Goal: Information Seeking & Learning: Learn about a topic

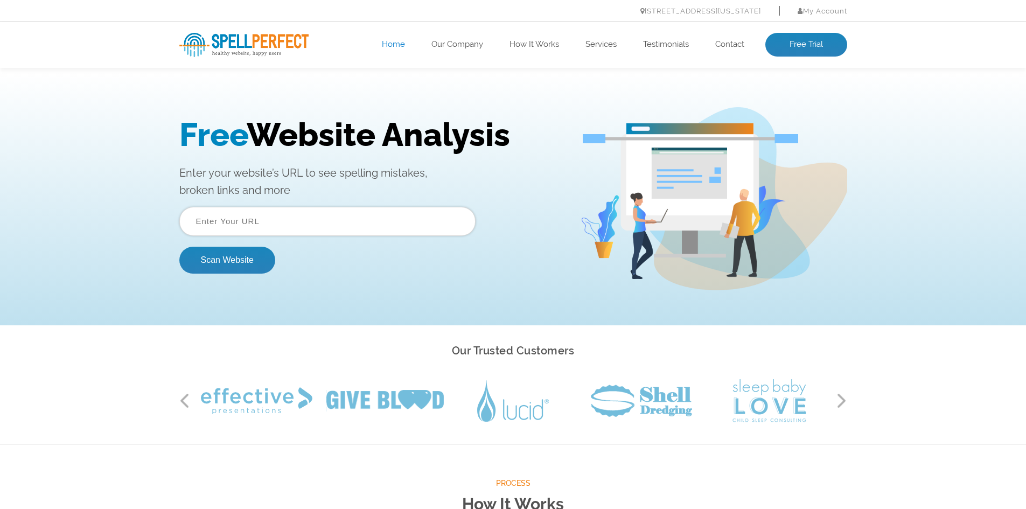
click at [269, 215] on input "text" at bounding box center [327, 221] width 296 height 29
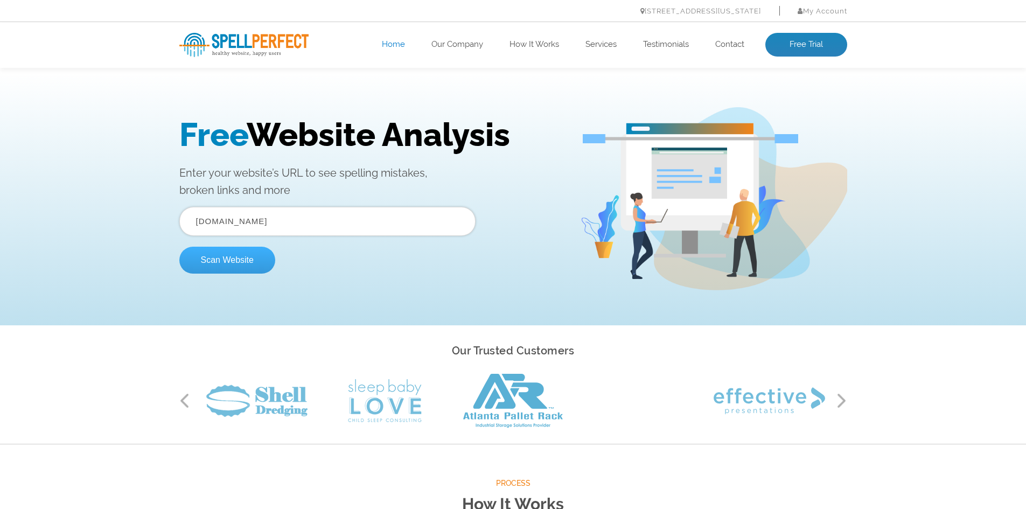
type input "[DOMAIN_NAME]"
click at [234, 262] on button "Scan Website" at bounding box center [227, 260] width 96 height 27
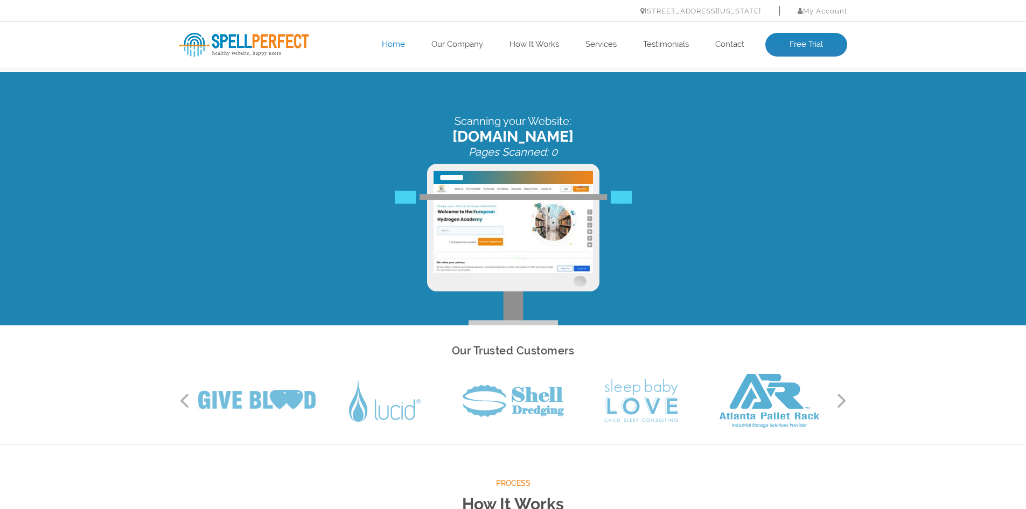
click at [89, 364] on div "Our Trusted Customers Previous Next" at bounding box center [513, 384] width 1026 height 119
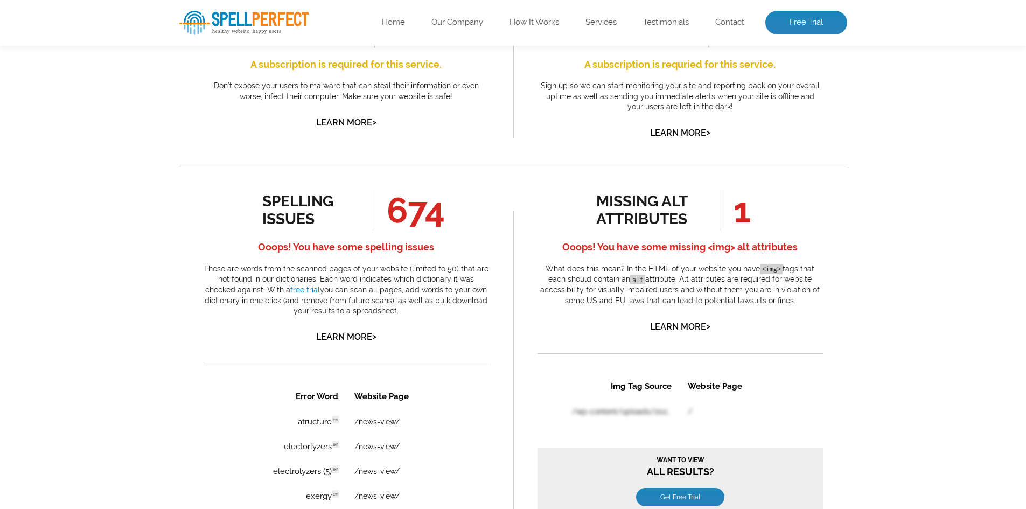
scroll to position [461, 0]
click at [333, 340] on link "Learn More >" at bounding box center [346, 337] width 60 height 10
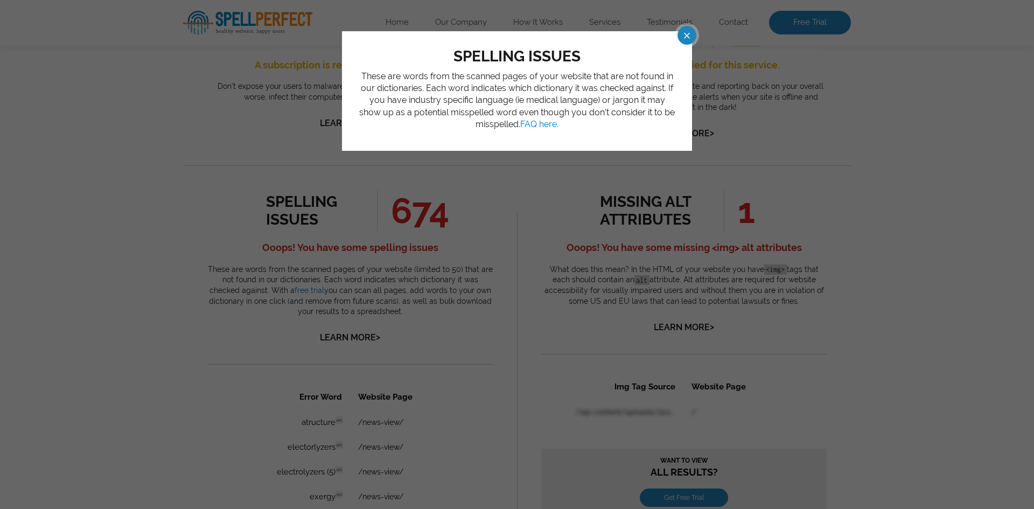
click at [687, 41] on span at bounding box center [677, 35] width 19 height 19
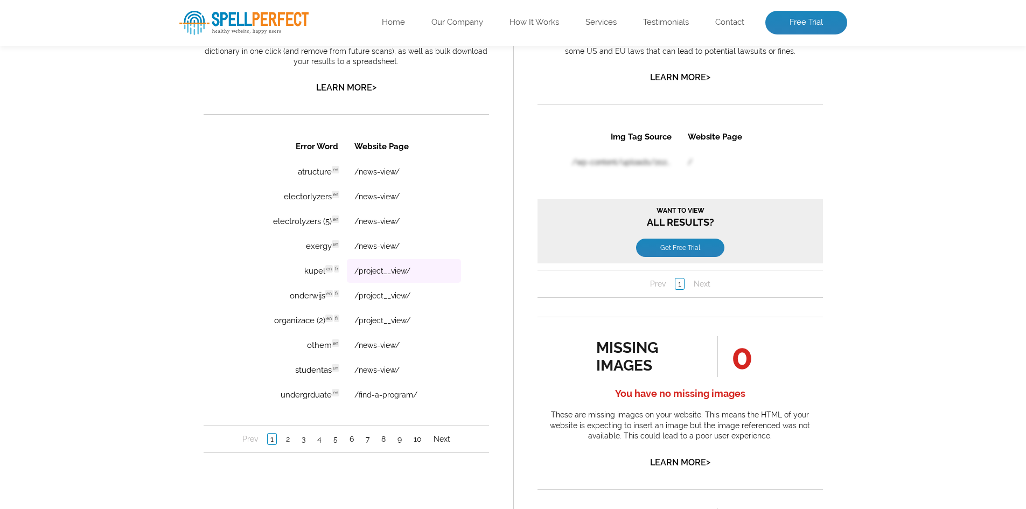
scroll to position [743, 0]
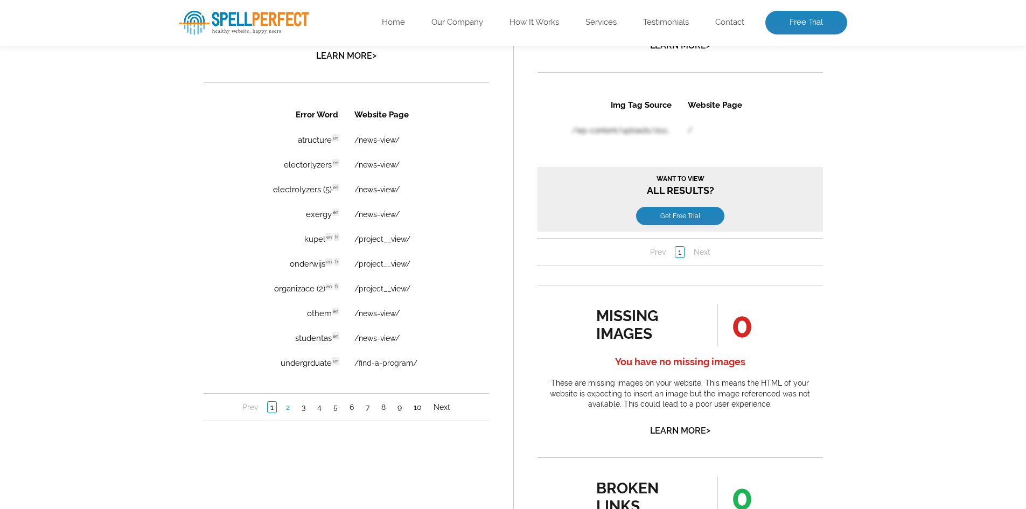
click at [284, 402] on link "2" at bounding box center [287, 407] width 9 height 11
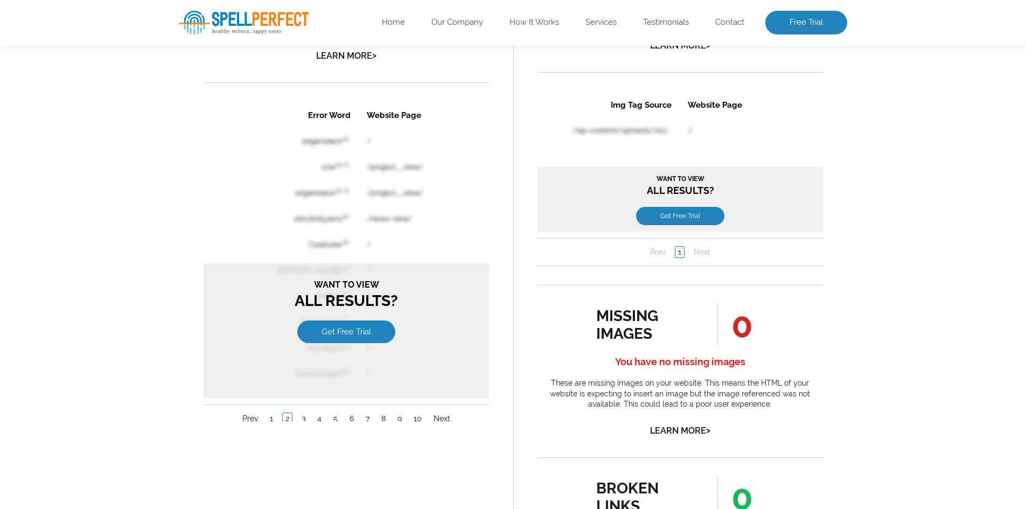
scroll to position [0, 0]
click at [389, 424] on ul "Prev 1 2 3 4 5 6 7 8 9 10 Next" at bounding box center [345, 419] width 285 height 12
click at [380, 418] on link "8" at bounding box center [383, 418] width 10 height 11
click at [402, 420] on link "9" at bounding box center [399, 418] width 10 height 11
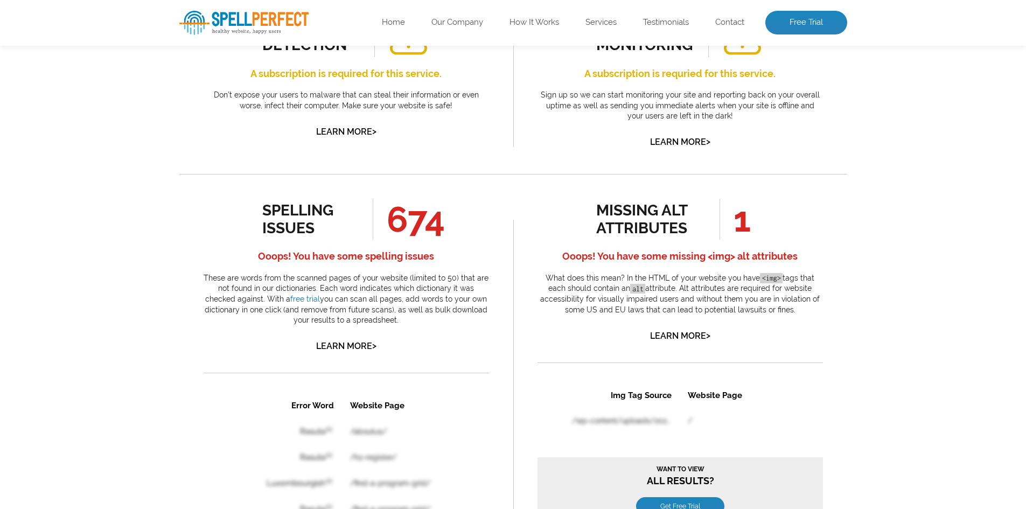
scroll to position [452, 0]
click at [690, 333] on div "missing alt attributes 1 Ooops! You have some missing <img> alt attributes What…" at bounding box center [680, 271] width 285 height 144
click at [690, 333] on link "Learn More >" at bounding box center [680, 336] width 60 height 10
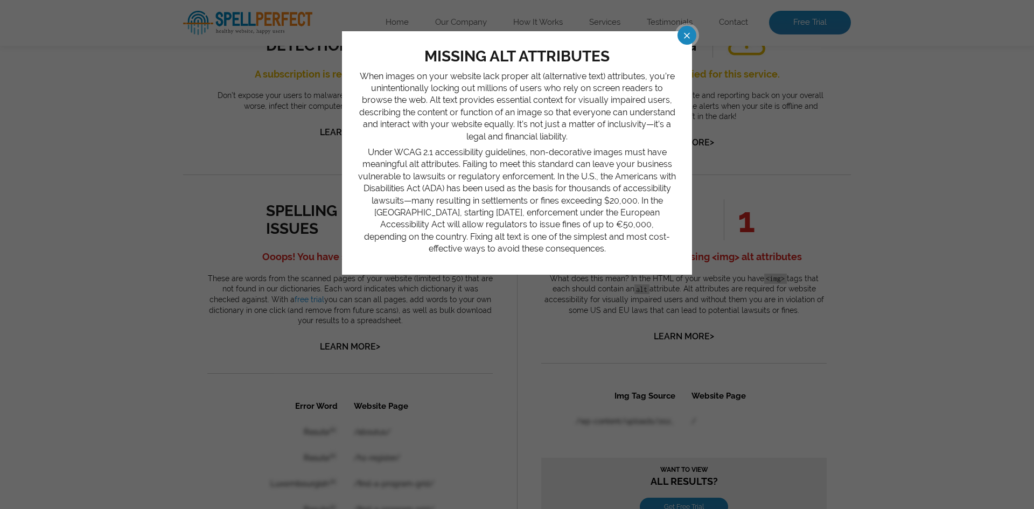
click at [679, 37] on span at bounding box center [677, 35] width 19 height 19
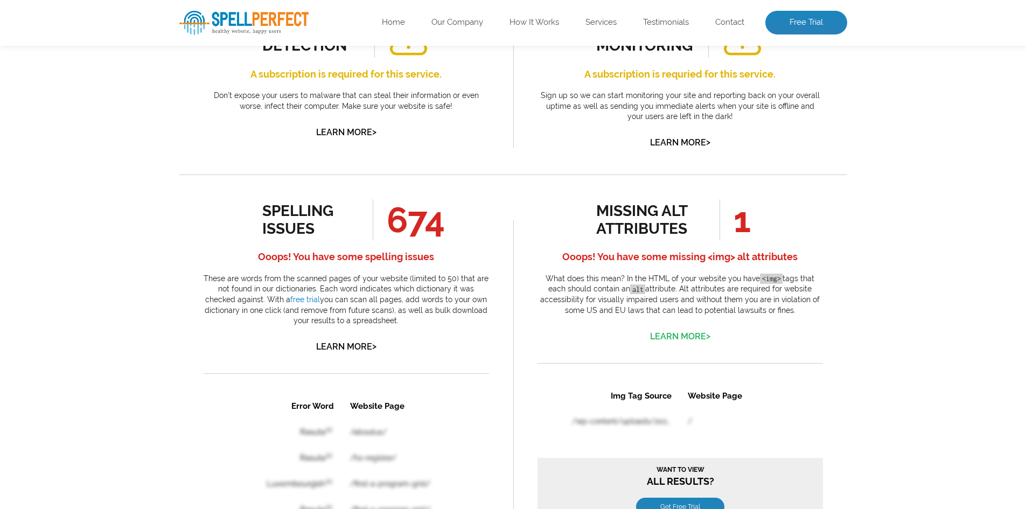
click at [663, 340] on link "Learn More >" at bounding box center [680, 336] width 60 height 10
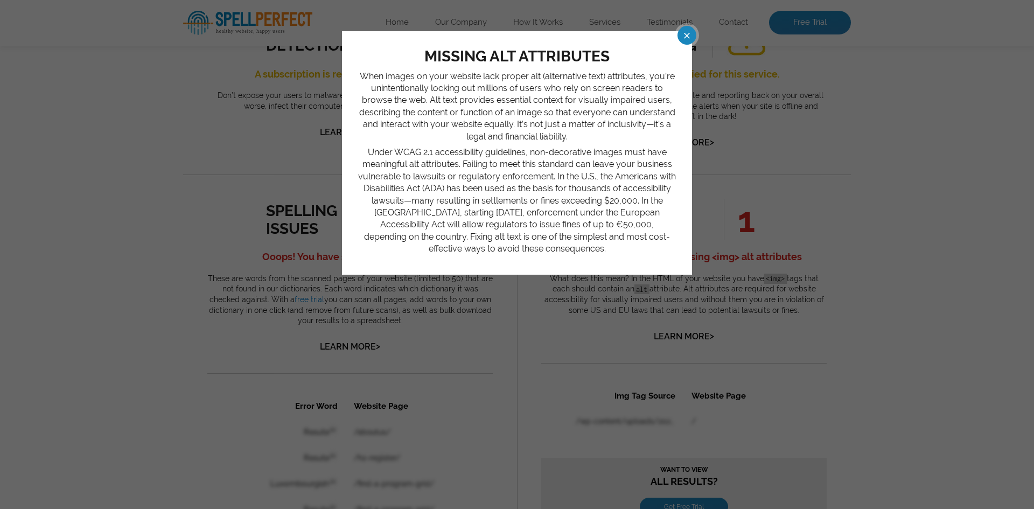
click at [686, 37] on span at bounding box center [677, 35] width 19 height 19
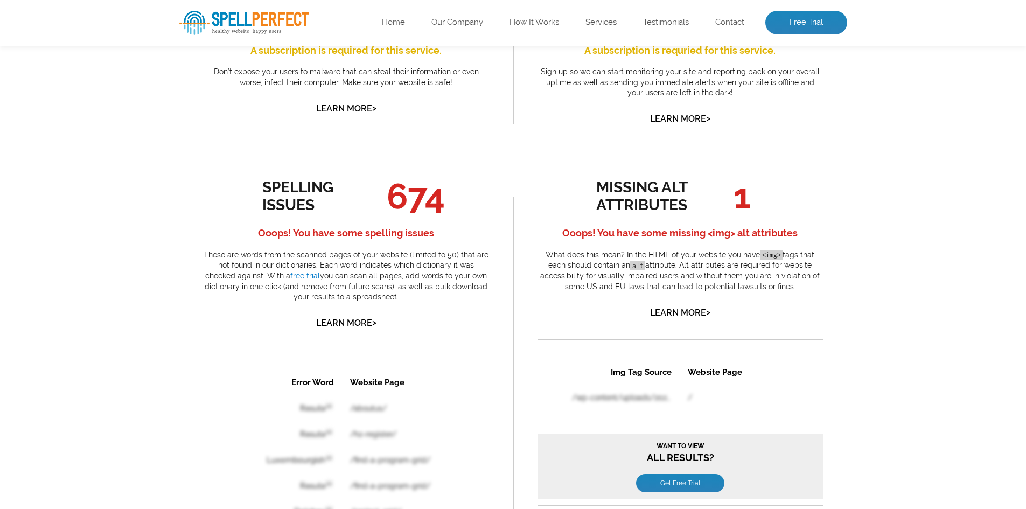
scroll to position [476, 0]
